Goal: Transaction & Acquisition: Subscribe to service/newsletter

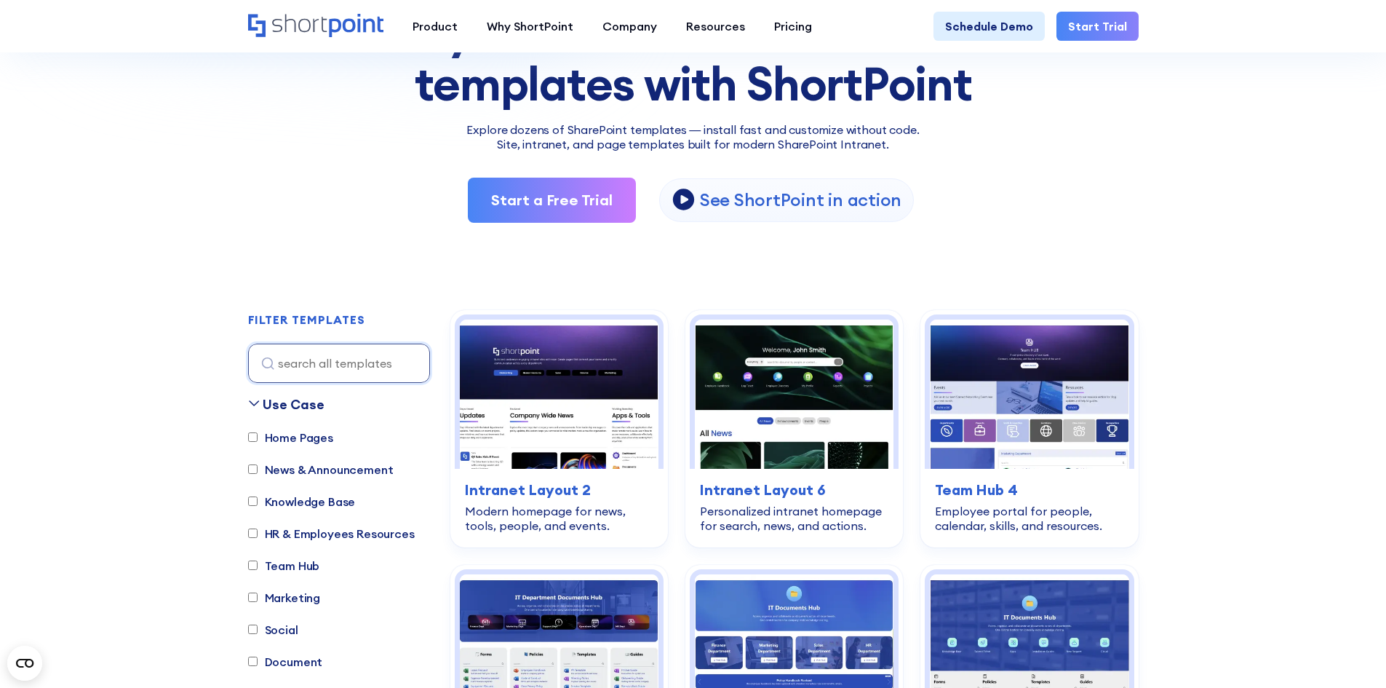
scroll to position [218, 0]
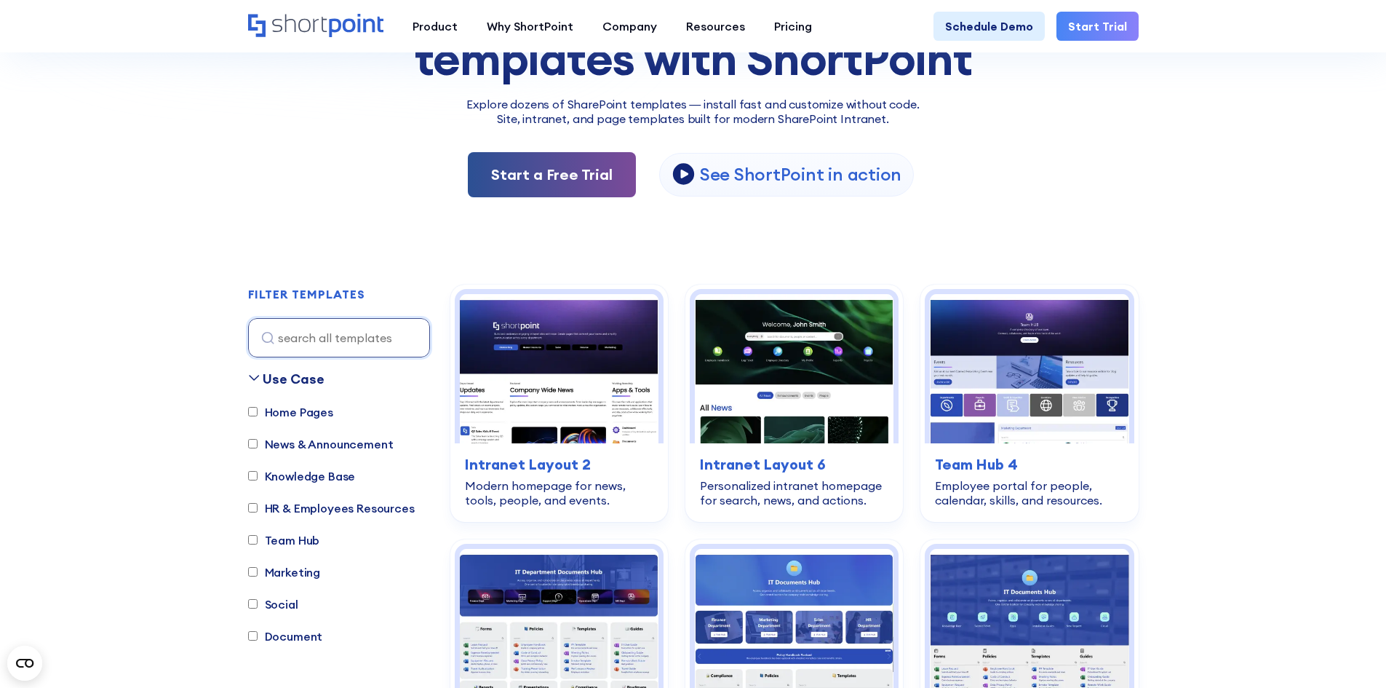
click at [573, 172] on link "Start a Free Trial" at bounding box center [552, 174] width 168 height 45
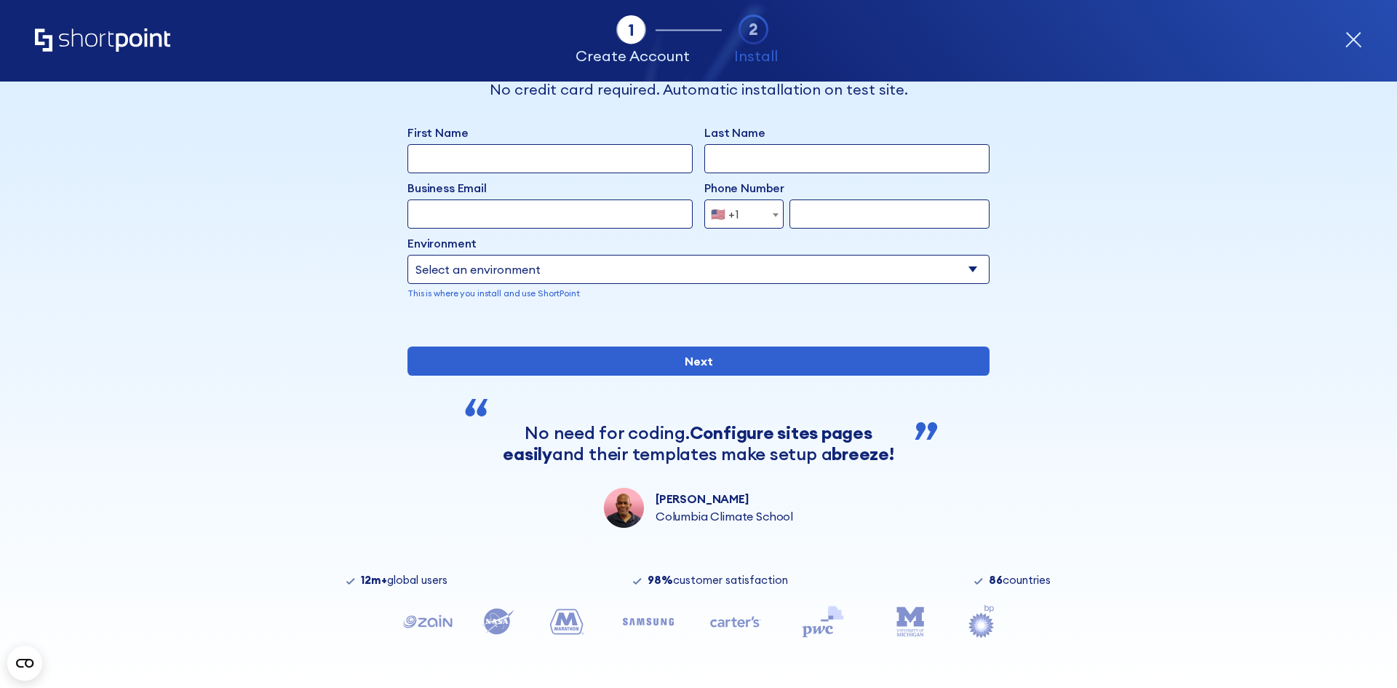
scroll to position [102, 0]
click at [537, 255] on select "Select an environment Microsoft 365 SharePoint Online SharePoint Subscription E…" at bounding box center [699, 269] width 582 height 29
select select "Microsoft 365"
click at [408, 255] on select "Select an environment Microsoft 365 SharePoint Online SharePoint Subscription E…" at bounding box center [699, 269] width 582 height 29
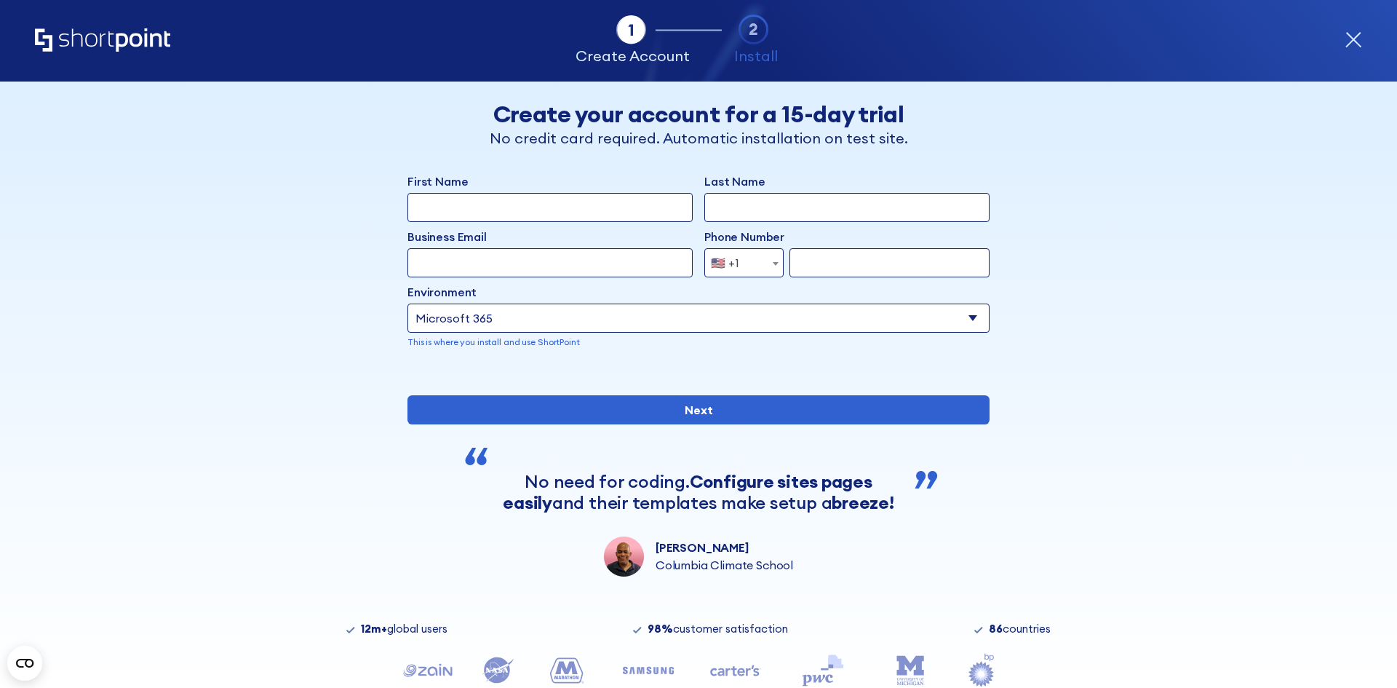
scroll to position [0, 0]
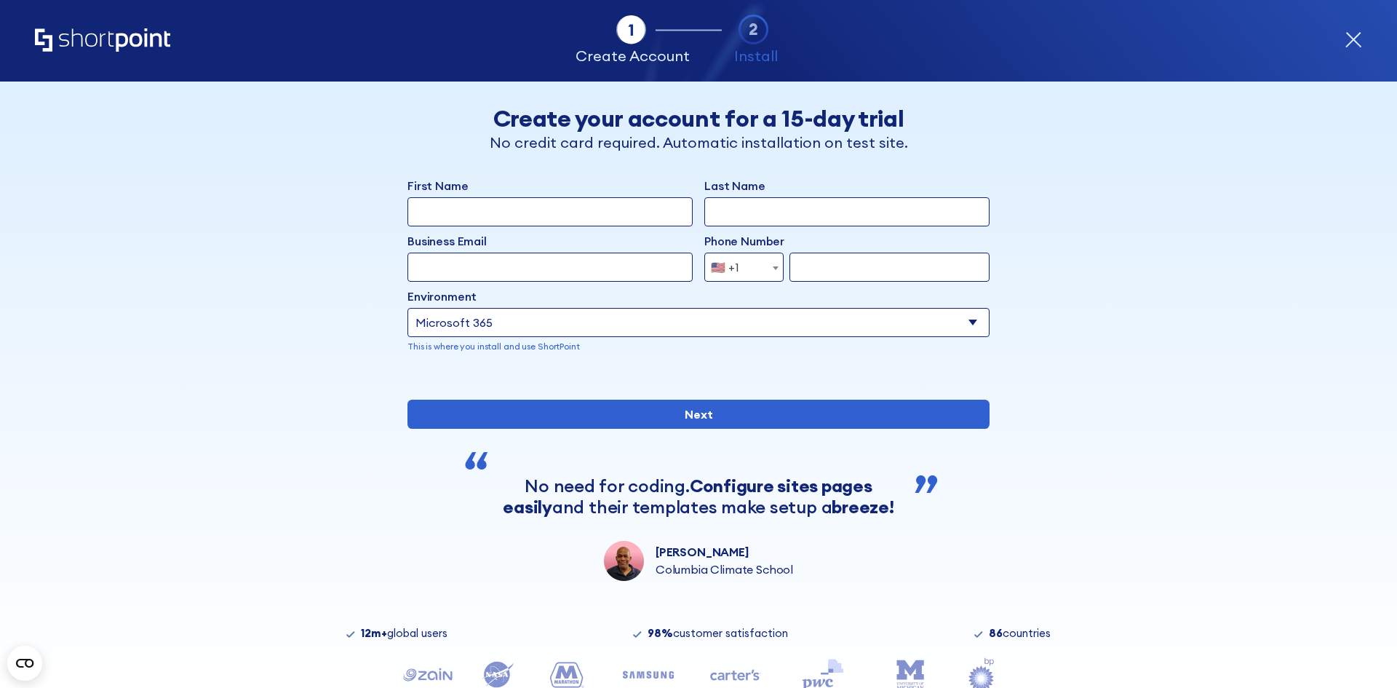
click at [82, 39] on icon "Home" at bounding box center [102, 39] width 135 height 23
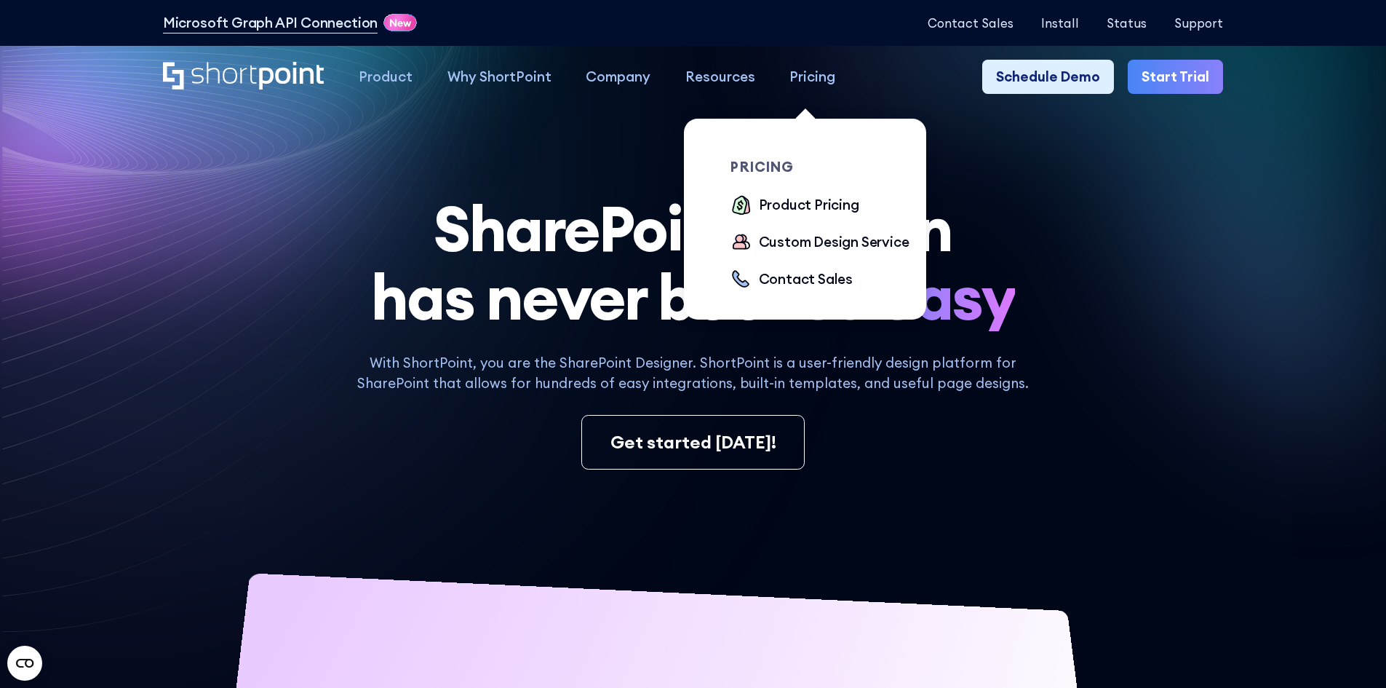
click at [812, 74] on div "Pricing" at bounding box center [813, 76] width 46 height 21
click at [803, 77] on div "Pricing" at bounding box center [813, 76] width 46 height 21
click at [776, 213] on div "Product Pricing" at bounding box center [809, 204] width 100 height 21
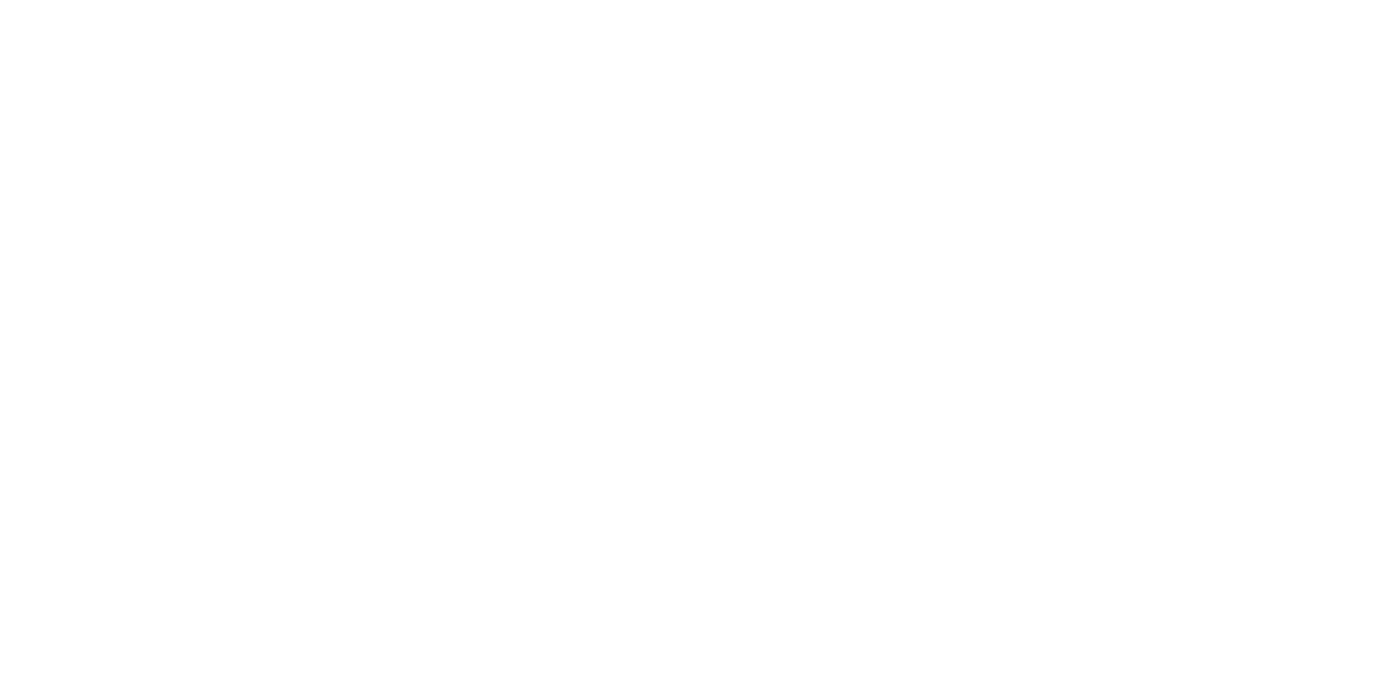
select select "Microsoft 365"
